Goal: Task Accomplishment & Management: Complete application form

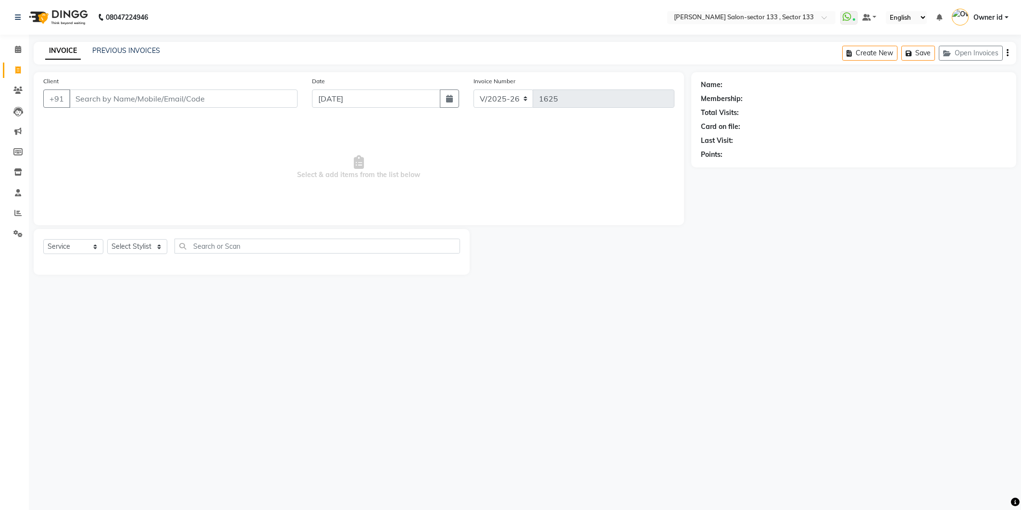
select select "8302"
select select "service"
click at [12, 48] on span at bounding box center [18, 49] width 17 height 11
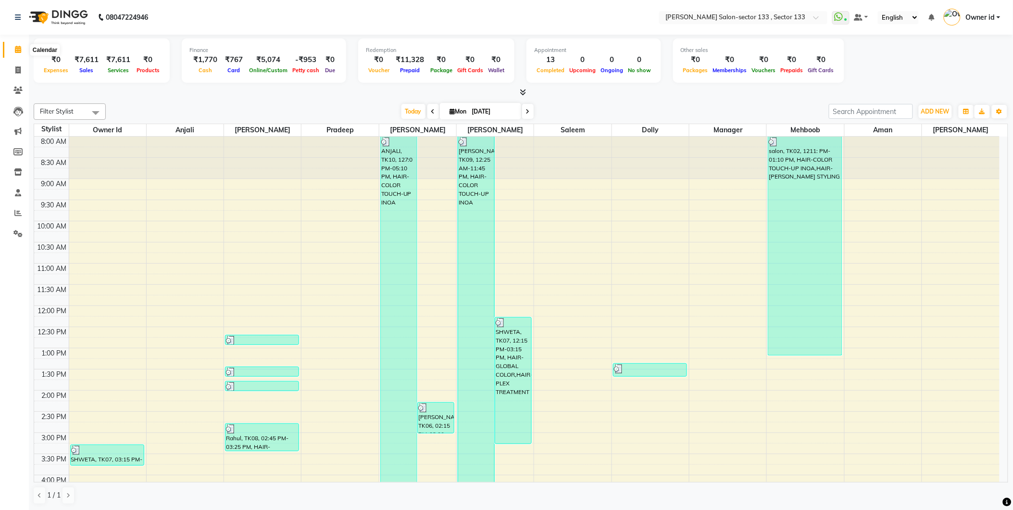
click at [11, 52] on span at bounding box center [18, 49] width 17 height 11
click at [21, 68] on span at bounding box center [18, 70] width 17 height 11
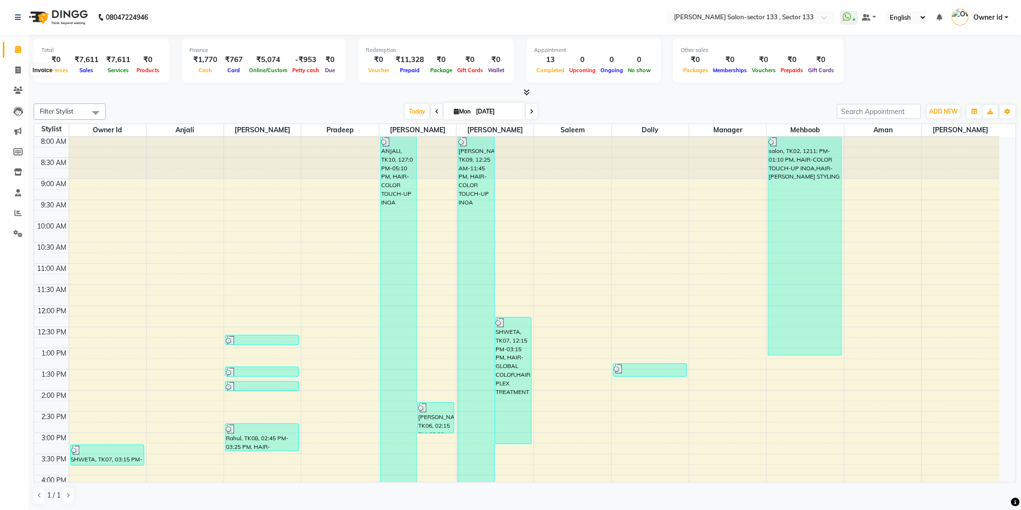
select select "service"
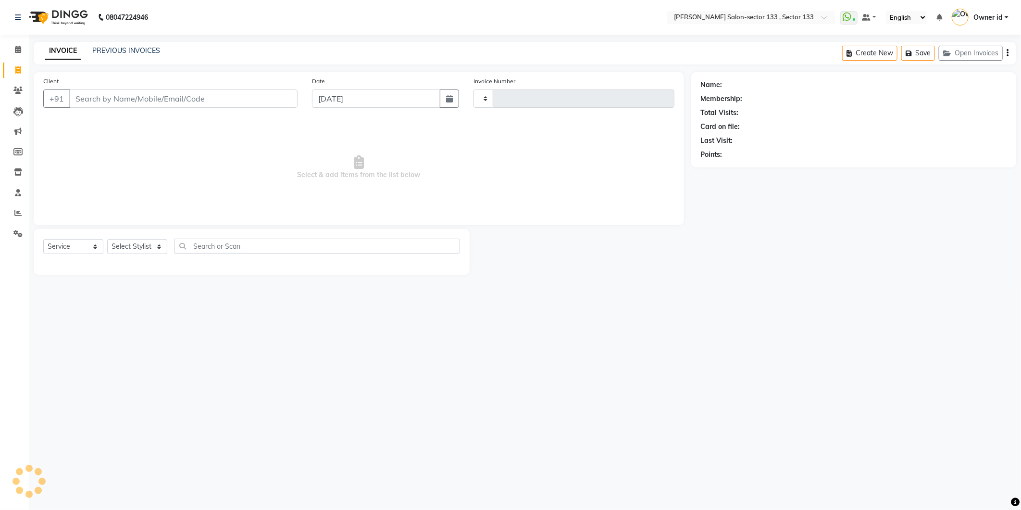
type input "1625"
select select "8302"
click at [122, 103] on input "Client" at bounding box center [183, 98] width 228 height 18
type input "7988481668"
click at [261, 88] on div "Client [PHONE_NUMBER] Add Client" at bounding box center [170, 95] width 269 height 39
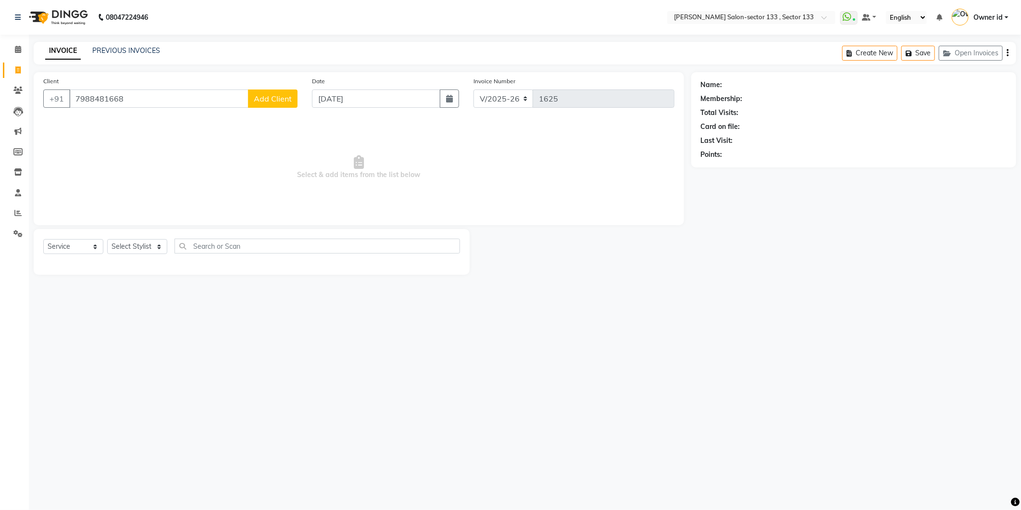
click at [262, 92] on button "Add Client" at bounding box center [273, 98] width 50 height 18
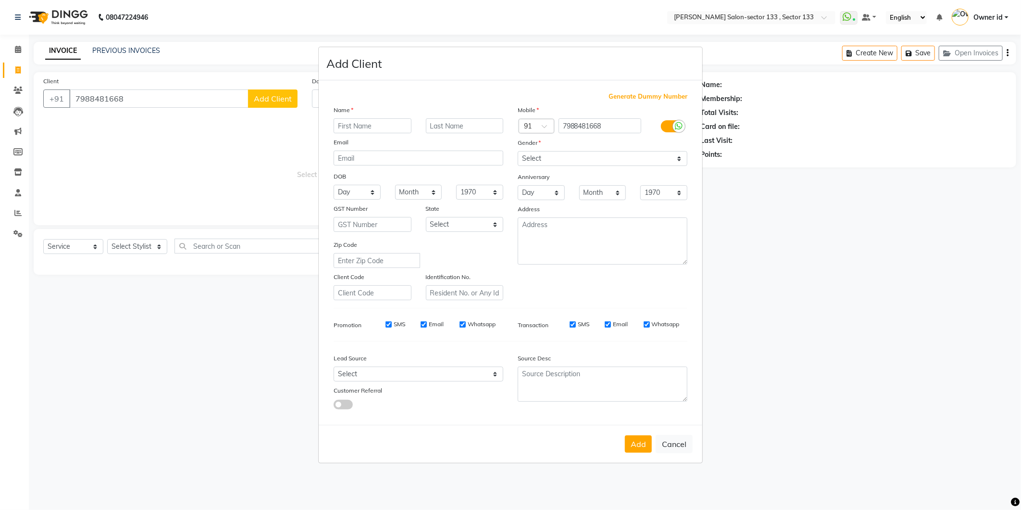
click at [345, 118] on input "text" at bounding box center [373, 125] width 78 height 15
click at [359, 121] on input "text" at bounding box center [373, 125] width 78 height 15
type input "[PERSON_NAME]"
click at [602, 161] on select "Select [DEMOGRAPHIC_DATA] [DEMOGRAPHIC_DATA] Other Prefer Not To Say" at bounding box center [603, 158] width 170 height 15
select select "[DEMOGRAPHIC_DATA]"
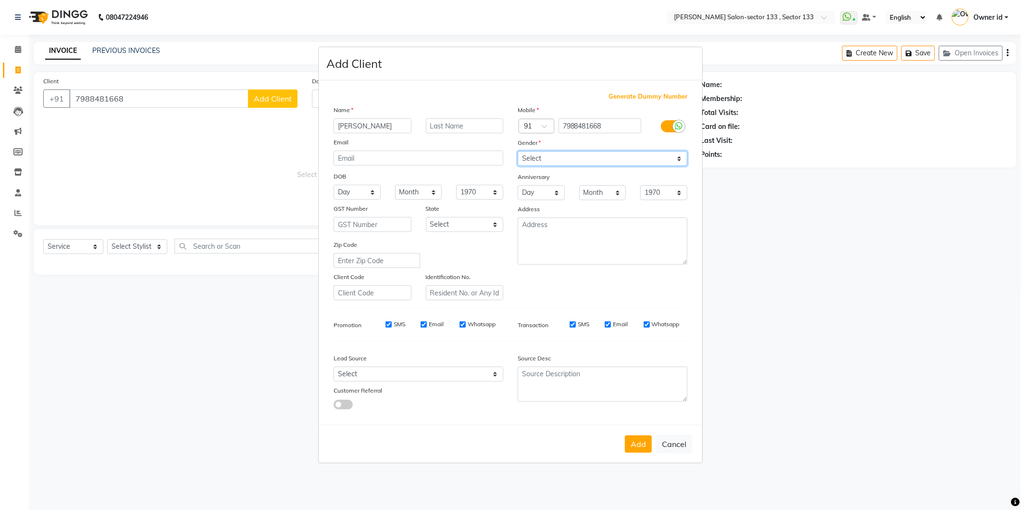
click at [518, 151] on select "Select [DEMOGRAPHIC_DATA] [DEMOGRAPHIC_DATA] Other Prefer Not To Say" at bounding box center [603, 158] width 170 height 15
click at [634, 445] on button "Add" at bounding box center [638, 443] width 27 height 17
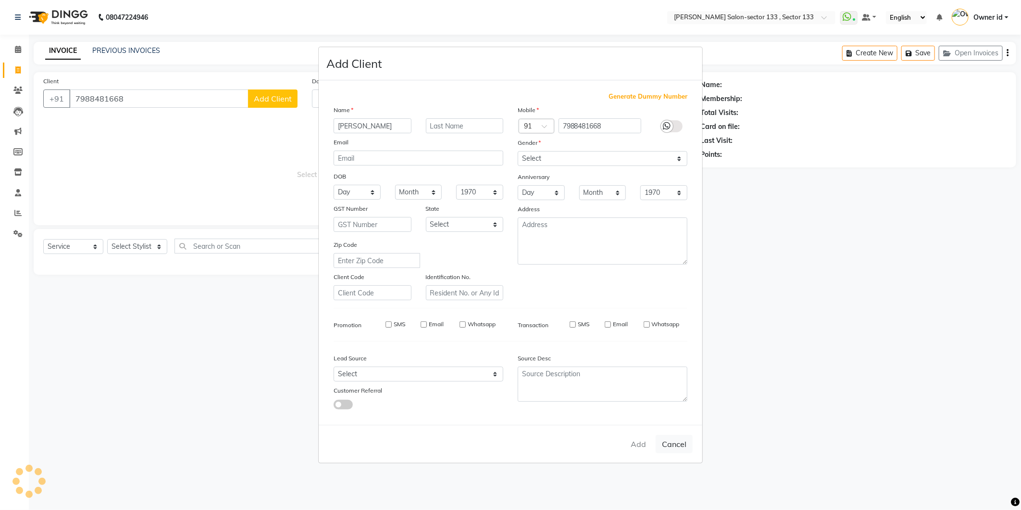
select select
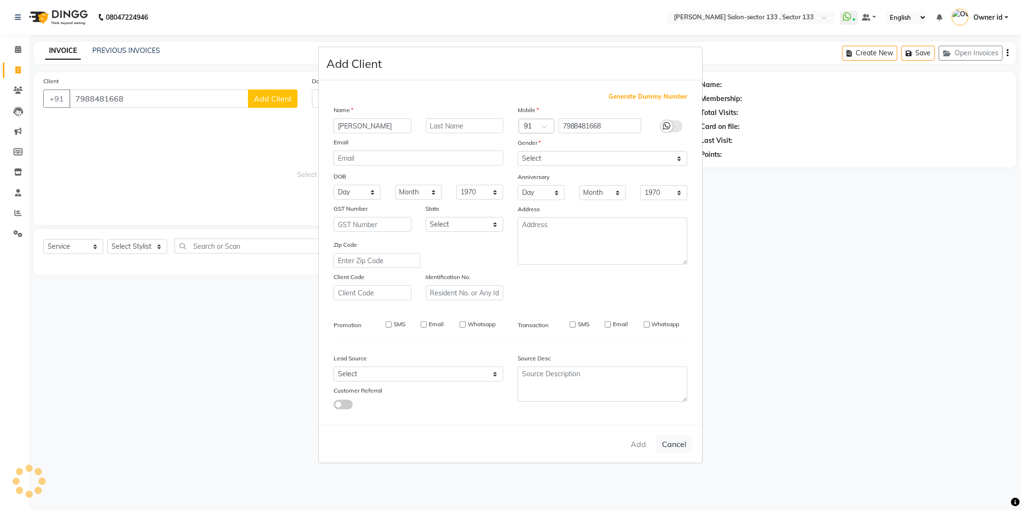
select select
checkbox input "false"
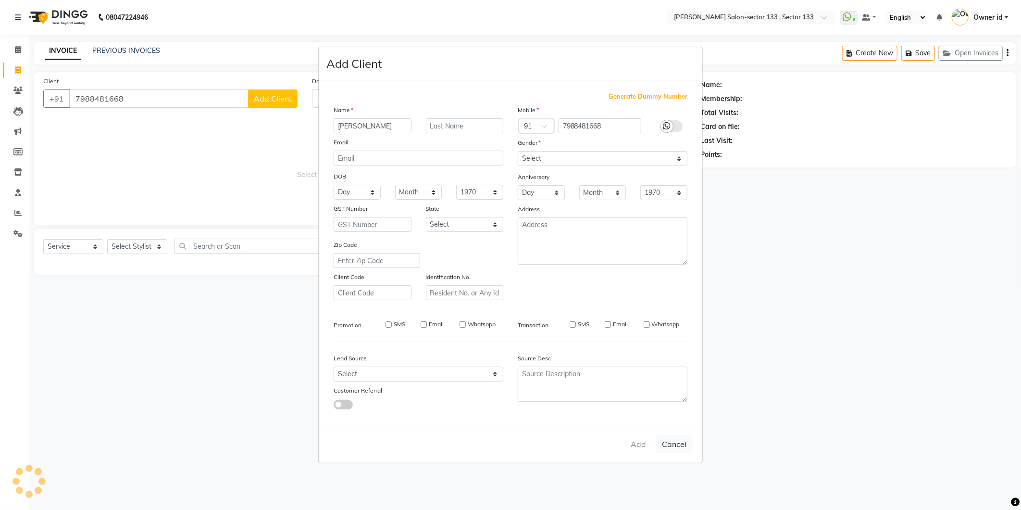
checkbox input "false"
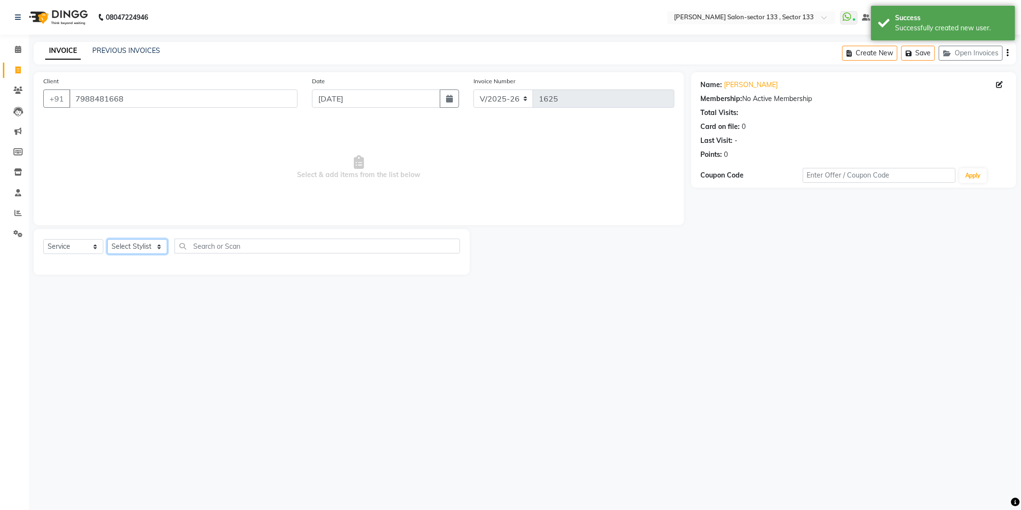
click at [119, 246] on select "Select Stylist [PERSON_NAME] Anwar [PERSON_NAME] Manager Mehboob Owner id Prade…" at bounding box center [137, 246] width 60 height 15
select select "80214"
click at [107, 239] on select "Select Stylist [PERSON_NAME] Anwar [PERSON_NAME] Manager Mehboob Owner id Prade…" at bounding box center [137, 246] width 60 height 15
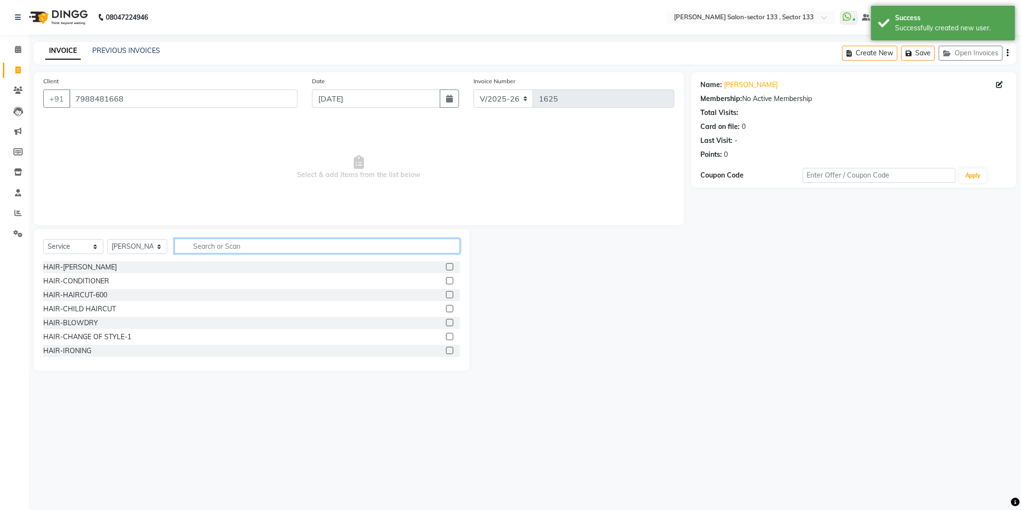
click at [227, 251] on input "text" at bounding box center [317, 245] width 286 height 15
type input "MEN"
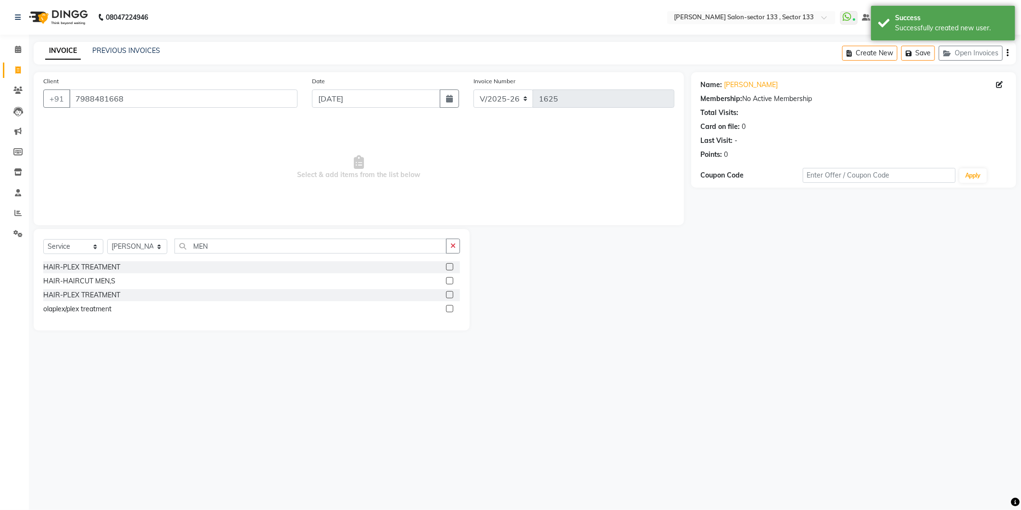
click at [449, 280] on label at bounding box center [449, 280] width 7 height 7
click at [449, 280] on input "checkbox" at bounding box center [449, 281] width 6 height 6
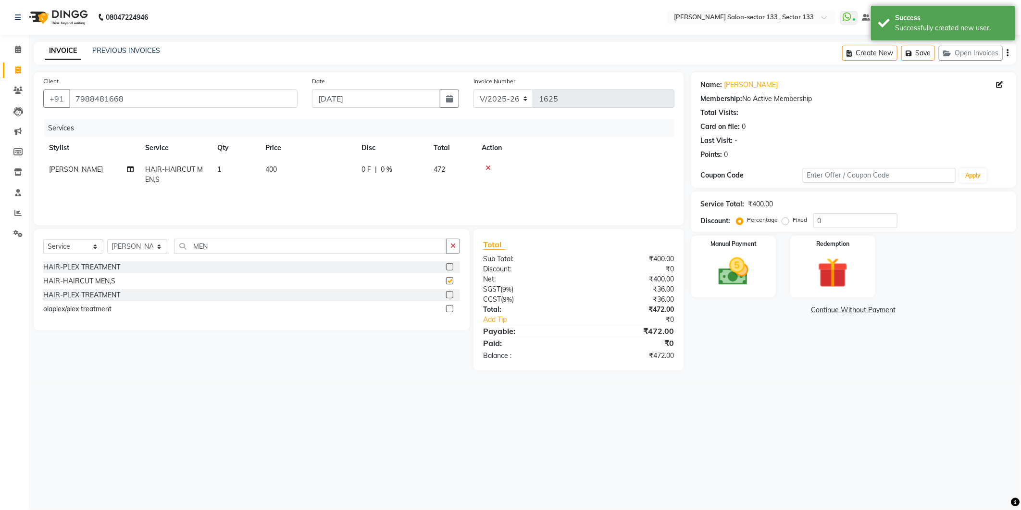
checkbox input "false"
click at [714, 286] on img at bounding box center [733, 271] width 51 height 37
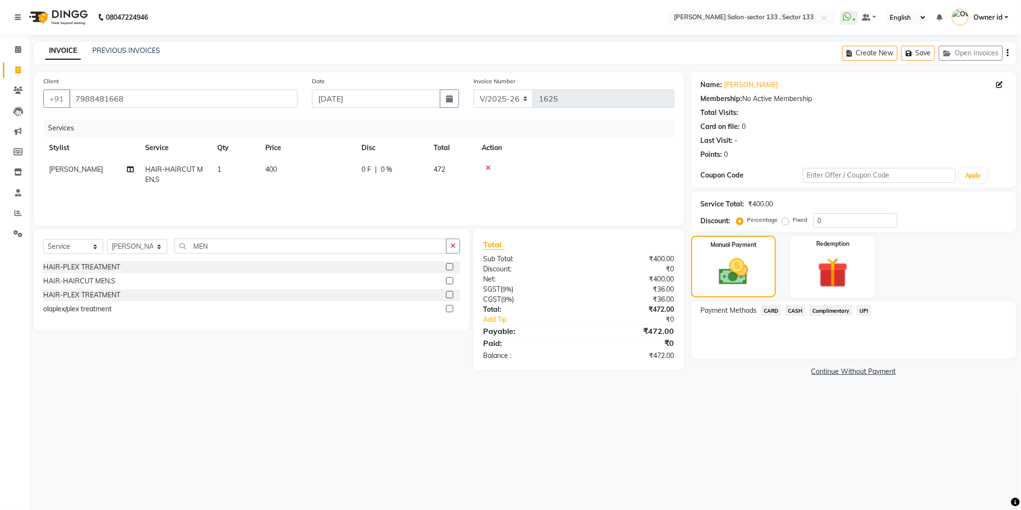
click at [858, 310] on span "UPI" at bounding box center [864, 310] width 15 height 11
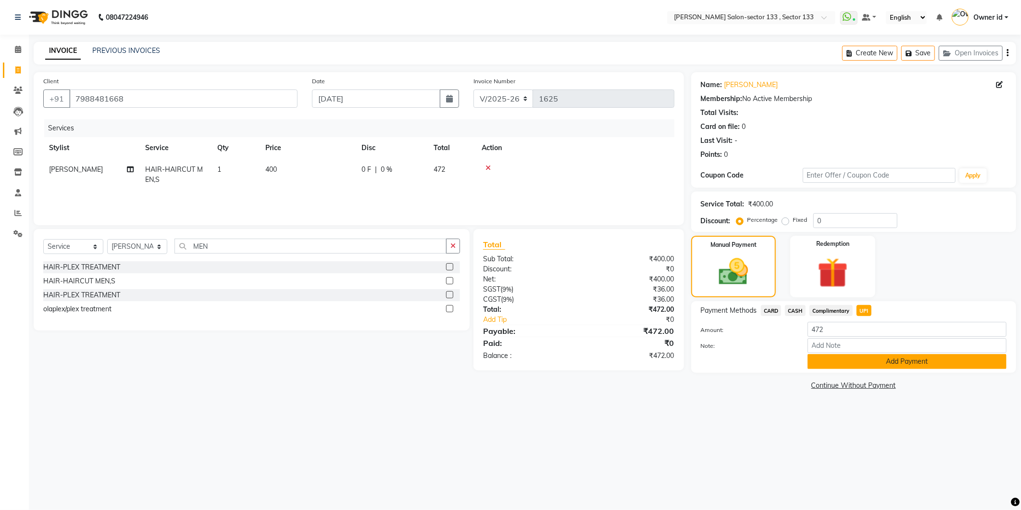
click at [856, 362] on button "Add Payment" at bounding box center [907, 361] width 199 height 15
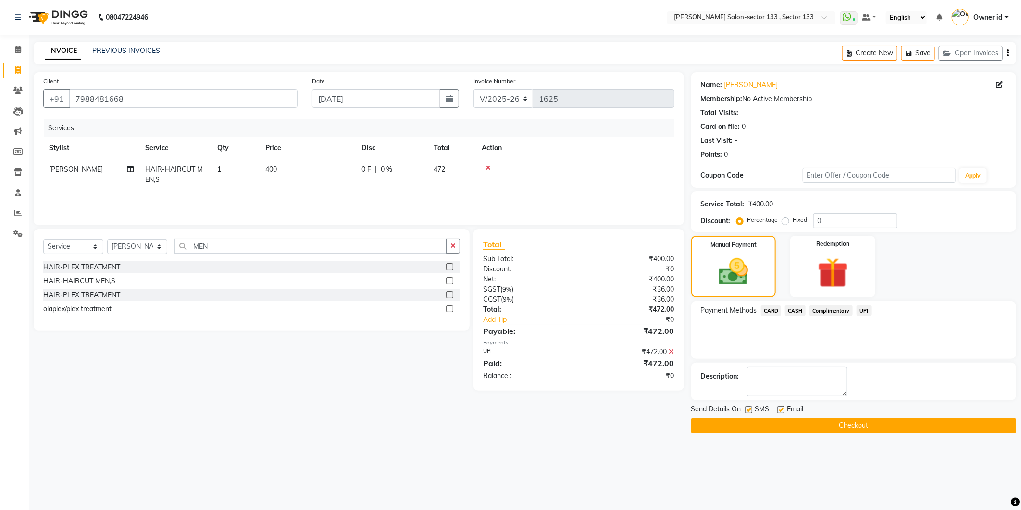
click at [858, 422] on button "Checkout" at bounding box center [853, 425] width 325 height 15
